Goal: Task Accomplishment & Management: Manage account settings

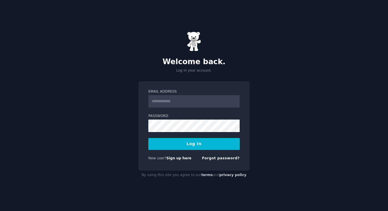
click at [171, 102] on input "Email Address" at bounding box center [193, 101] width 91 height 12
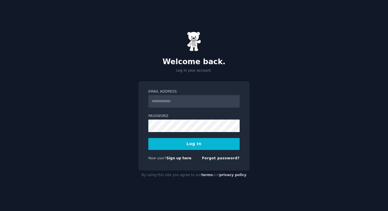
click at [171, 102] on input "Email Address" at bounding box center [193, 101] width 91 height 12
type input "**********"
click at [217, 142] on button "Log In" at bounding box center [193, 144] width 91 height 12
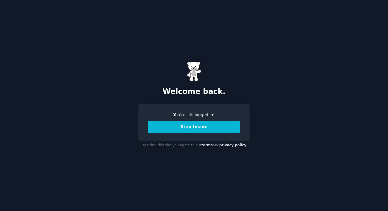
click at [218, 130] on button "Step Inside" at bounding box center [193, 127] width 91 height 12
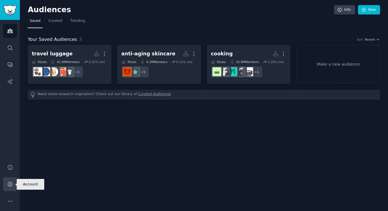
click at [10, 183] on icon "Sidebar" at bounding box center [10, 184] width 6 height 6
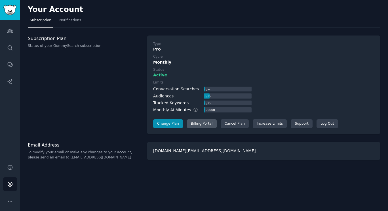
click at [199, 121] on div "Billing Portal" at bounding box center [202, 123] width 30 height 9
click at [233, 122] on div "Cancel Plan" at bounding box center [235, 123] width 28 height 9
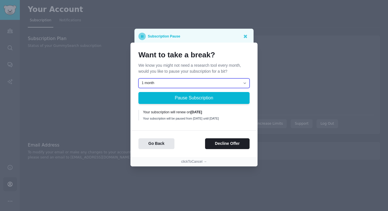
click at [214, 83] on select "1 month 2 months 3 months Choose a custom date to resume" at bounding box center [193, 83] width 111 height 10
click at [209, 118] on div "Your subscription will be paused from [DATE] until [DATE]" at bounding box center [194, 118] width 103 height 4
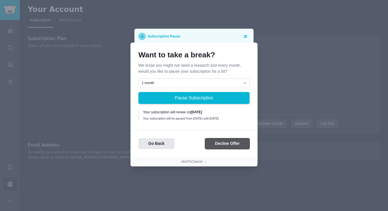
click at [227, 144] on button "Decline Offer" at bounding box center [227, 143] width 45 height 11
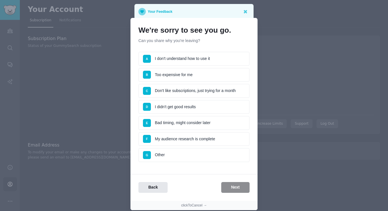
click at [214, 75] on li "B Too expensive for me" at bounding box center [193, 75] width 111 height 14
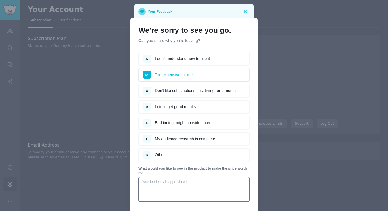
scroll to position [54, 0]
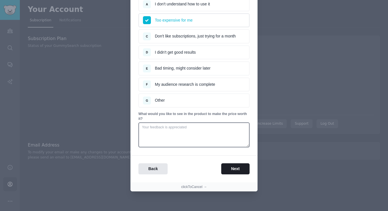
click at [234, 175] on div "We're sorry to see you go. Can you share why you're leaving? Survey A I don't u…" at bounding box center [194, 72] width 127 height 219
click at [234, 172] on button "Next" at bounding box center [235, 168] width 28 height 11
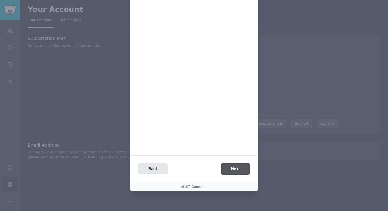
scroll to position [0, 0]
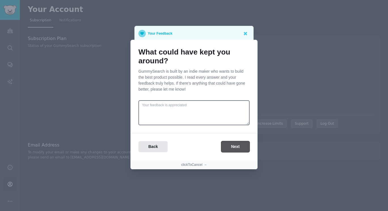
click at [232, 144] on button "Next" at bounding box center [235, 146] width 28 height 11
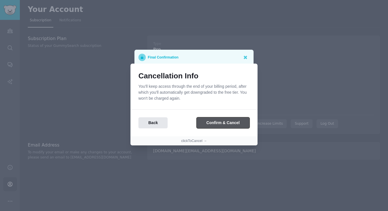
click at [241, 121] on button "Confirm & Cancel" at bounding box center [223, 122] width 53 height 11
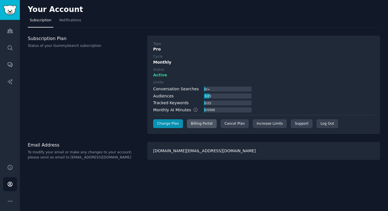
click at [199, 126] on div "Billing Portal" at bounding box center [202, 123] width 30 height 9
